Goal: Use online tool/utility

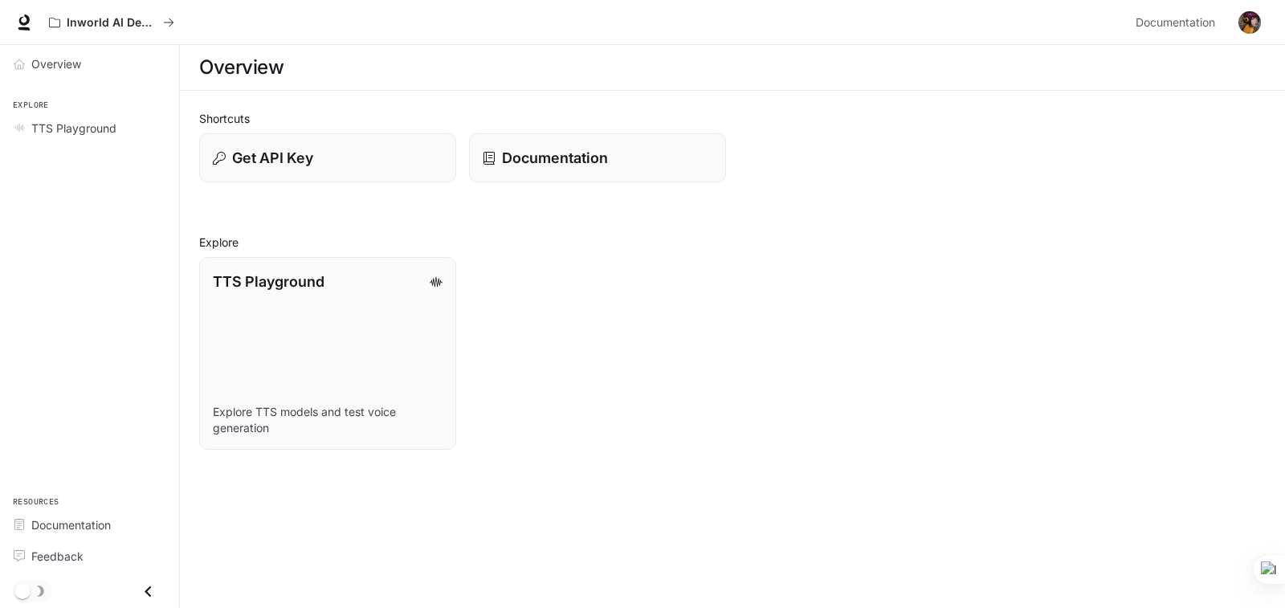
click at [629, 347] on div "TTS Playground Explore TTS models and test voice generation" at bounding box center [725, 347] width 1079 height 206
click at [369, 161] on div "Get API Key" at bounding box center [328, 158] width 232 height 22
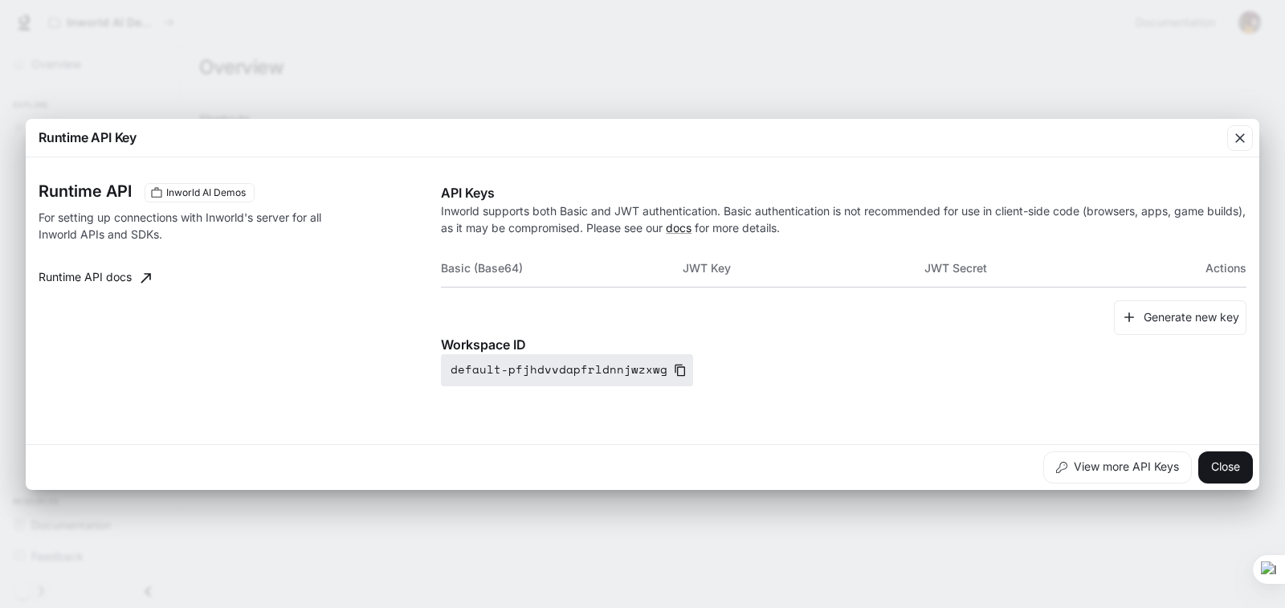
click at [674, 369] on icon "button" at bounding box center [680, 370] width 13 height 13
click at [821, 390] on div "Runtime API Inworld AI Demos For setting up connections with Inworld's server f…" at bounding box center [643, 301] width 1208 height 274
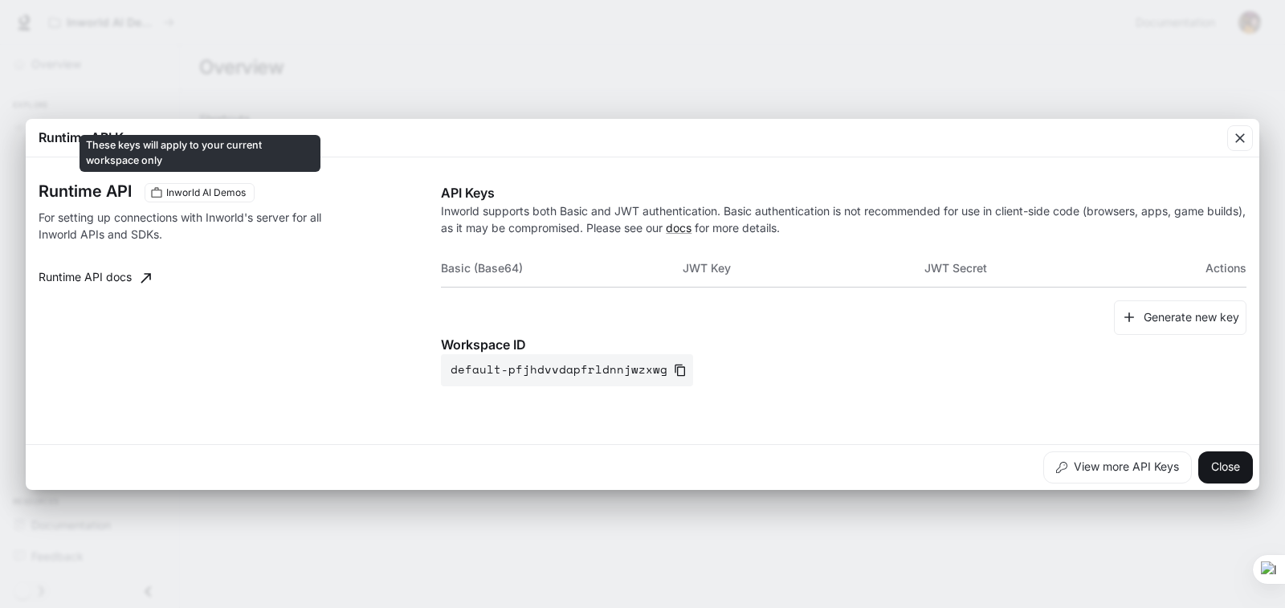
click at [207, 193] on span "Inworld AI Demos" at bounding box center [206, 192] width 92 height 14
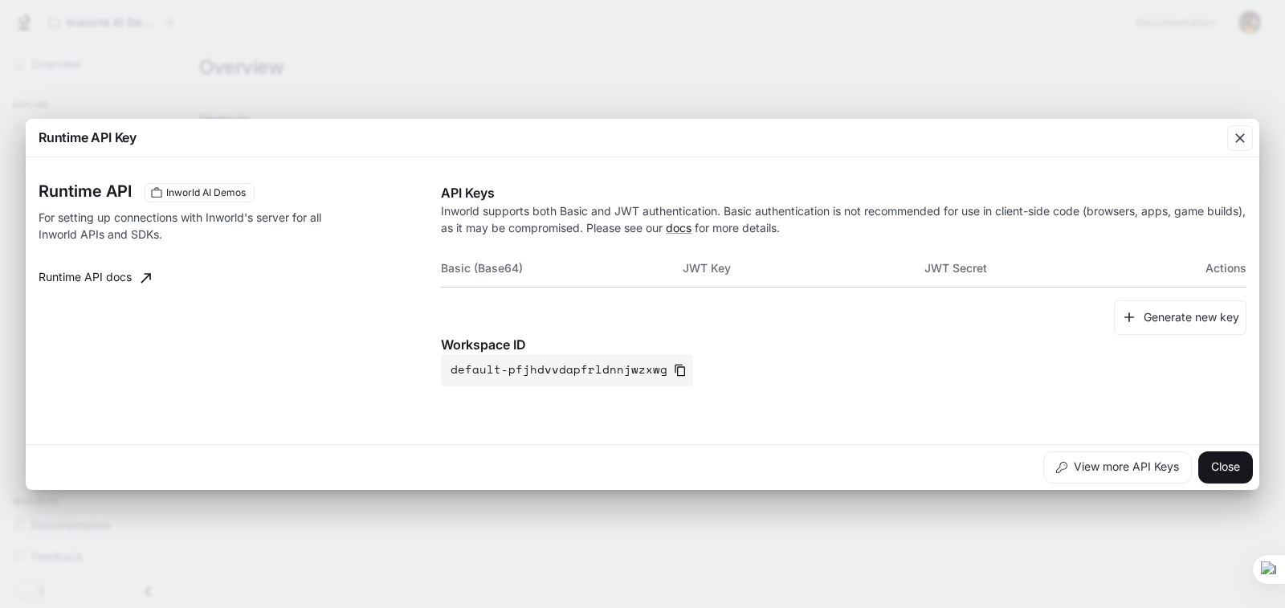
click at [949, 414] on div "Runtime API Inworld AI Demos For setting up connections with Inworld's server f…" at bounding box center [643, 301] width 1208 height 274
click at [1210, 469] on button "Close" at bounding box center [1225, 467] width 55 height 32
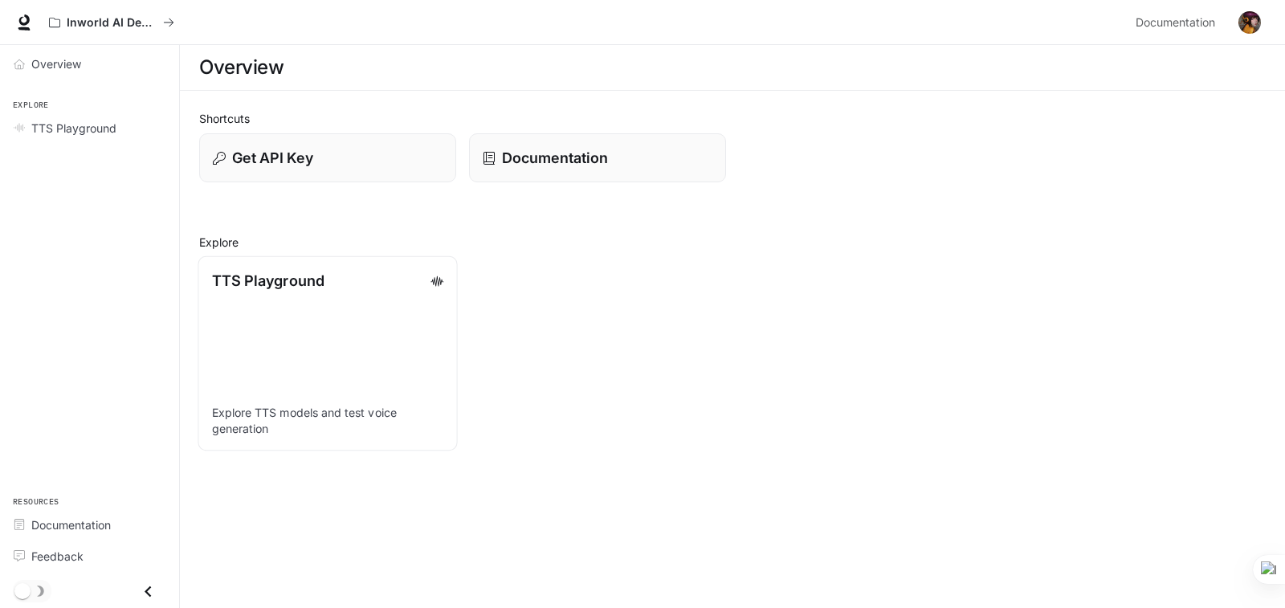
click at [280, 285] on p "TTS Playground" at bounding box center [268, 281] width 112 height 22
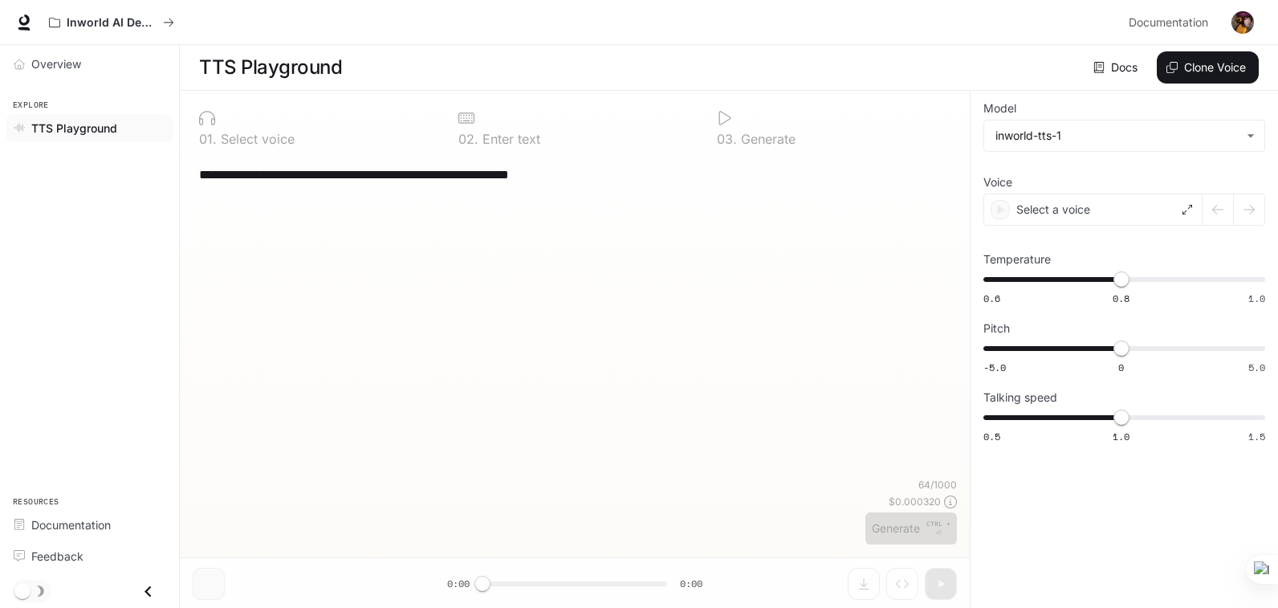
type textarea "**********"
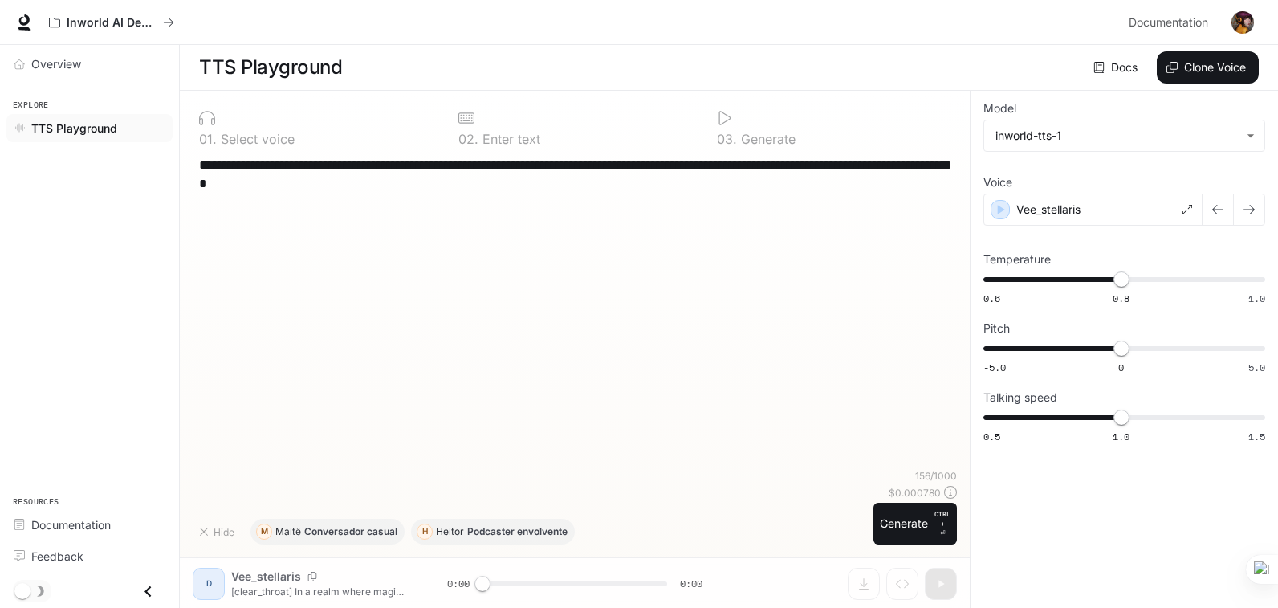
scroll to position [1, 0]
